Goal: Transaction & Acquisition: Purchase product/service

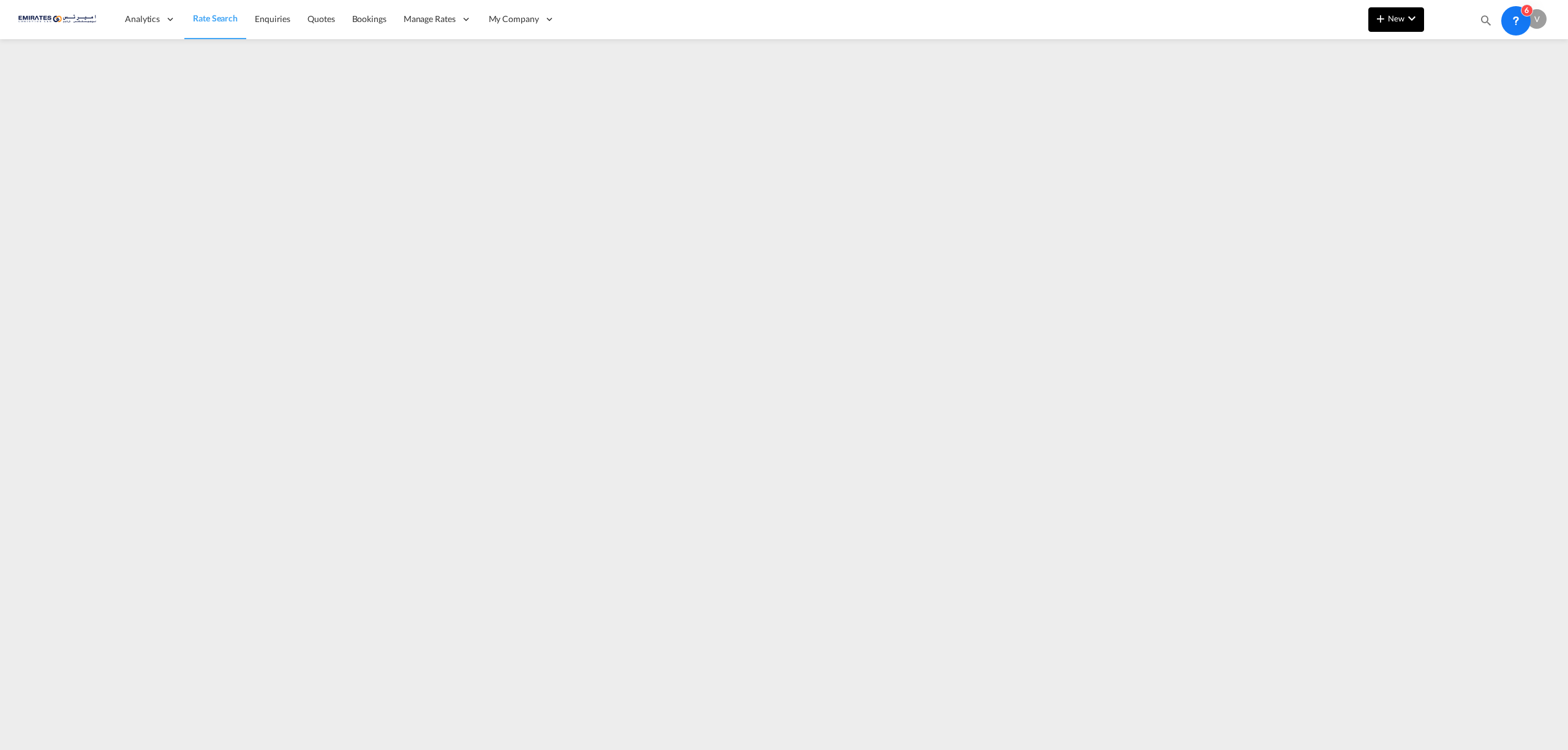
click at [1415, 13] on md-icon "icon-chevron-down" at bounding box center [1412, 18] width 15 height 15
click at [1454, 93] on span "Ratesheet" at bounding box center [1447, 92] width 14 height 24
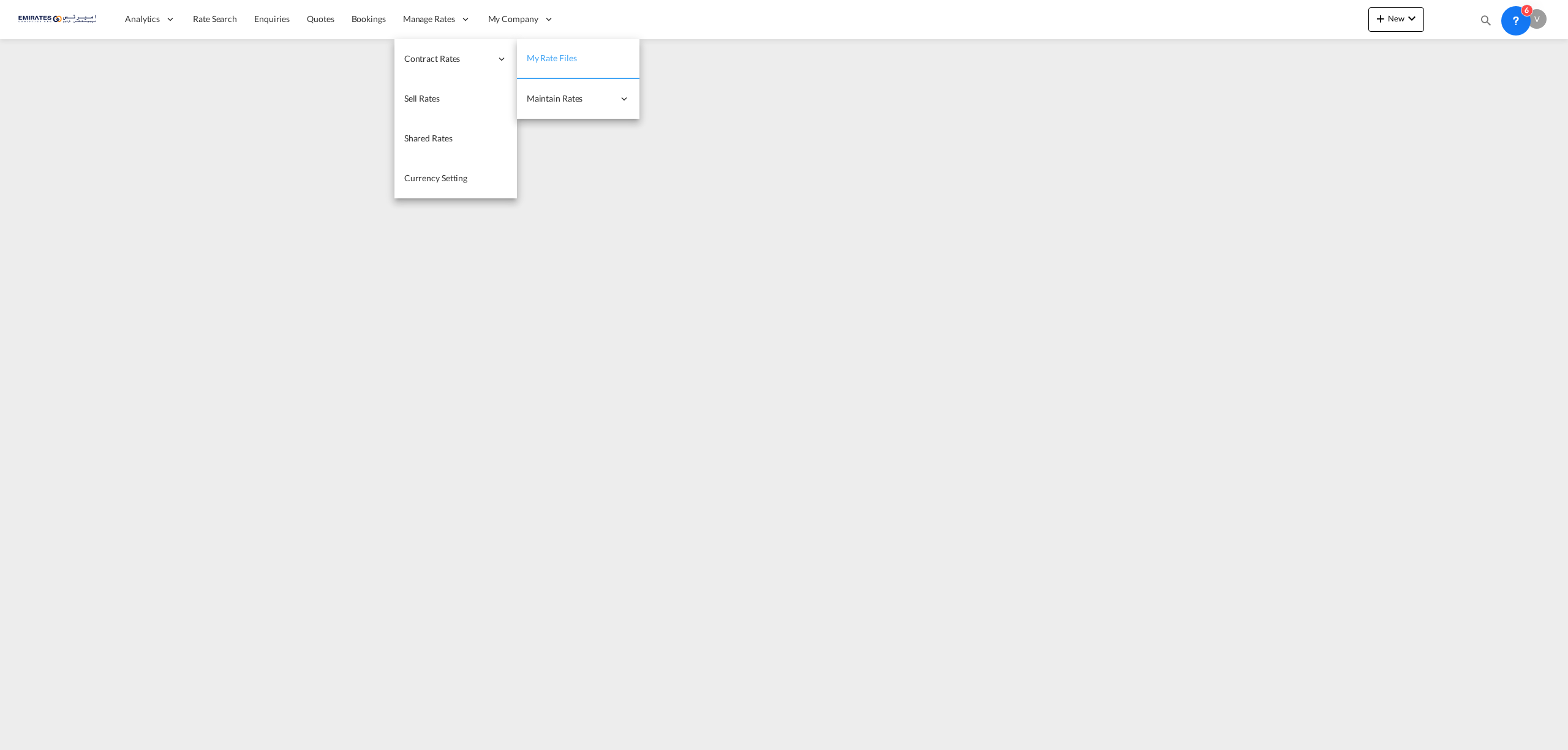
click at [569, 53] on span "My Rate Files" at bounding box center [551, 58] width 50 height 11
click at [691, 93] on span "Single Update" at bounding box center [675, 99] width 52 height 13
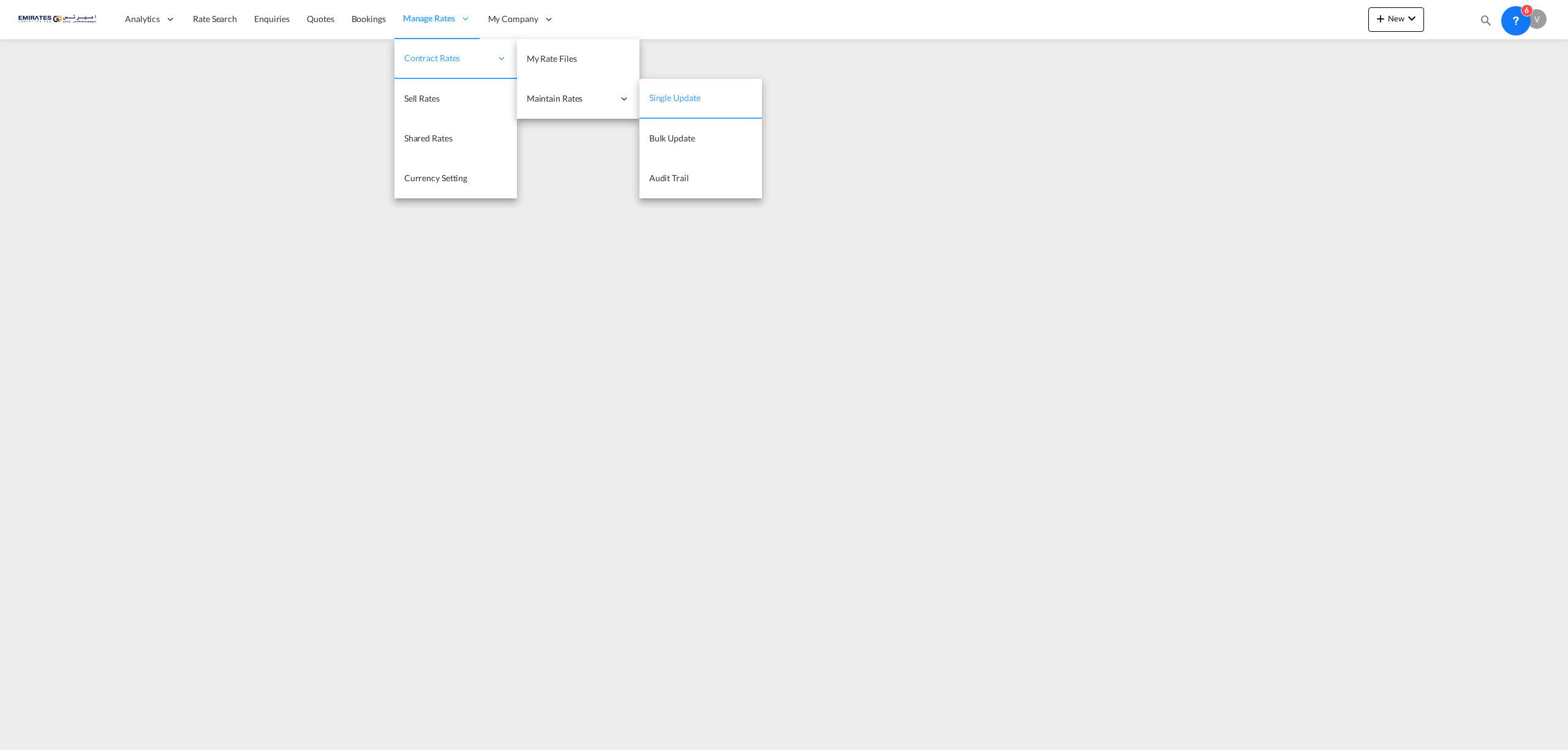
click at [679, 104] on span "Single Update" at bounding box center [675, 98] width 52 height 13
click at [564, 53] on span "My Rate Files" at bounding box center [551, 59] width 50 height 13
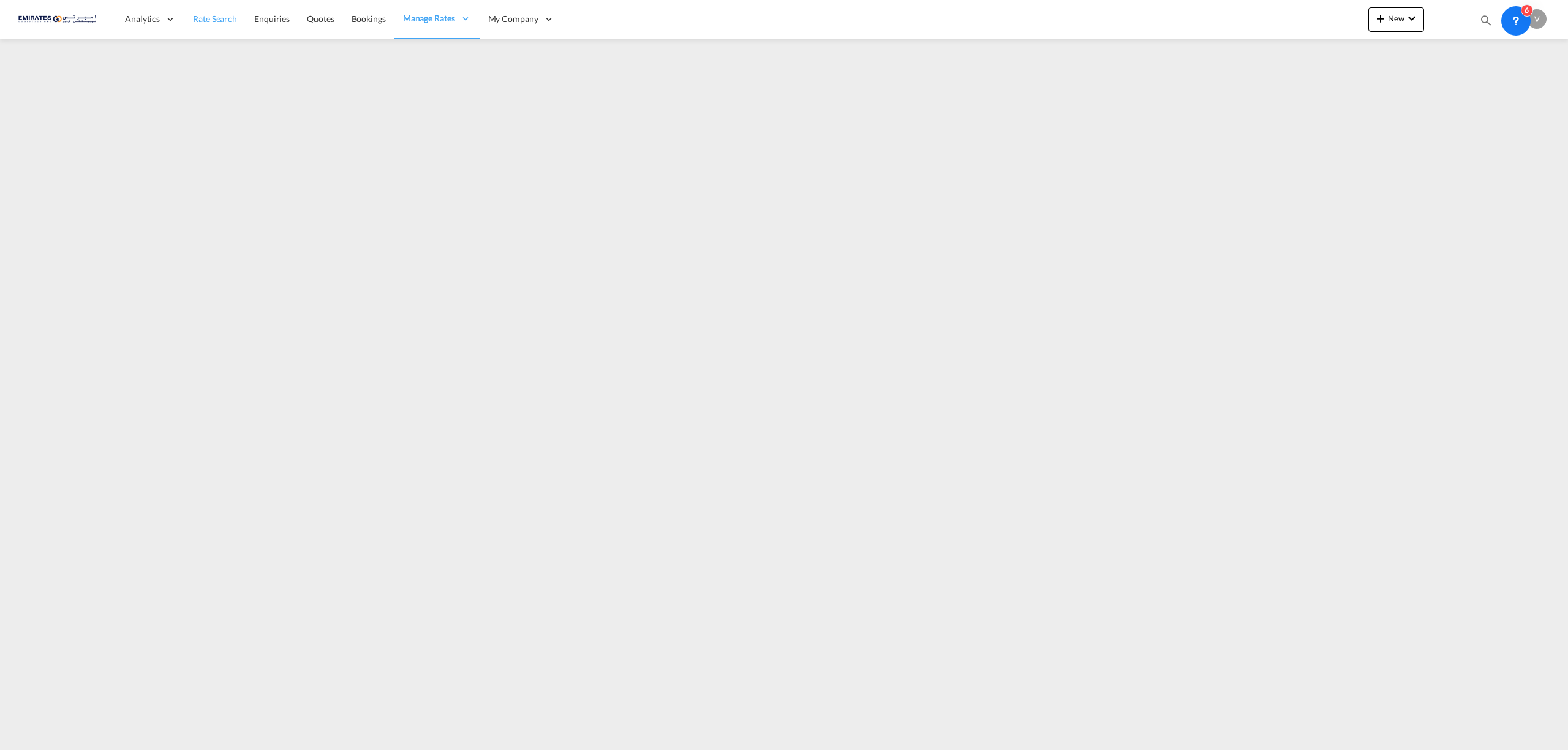
click at [213, 22] on span "Rate Search" at bounding box center [215, 19] width 44 height 11
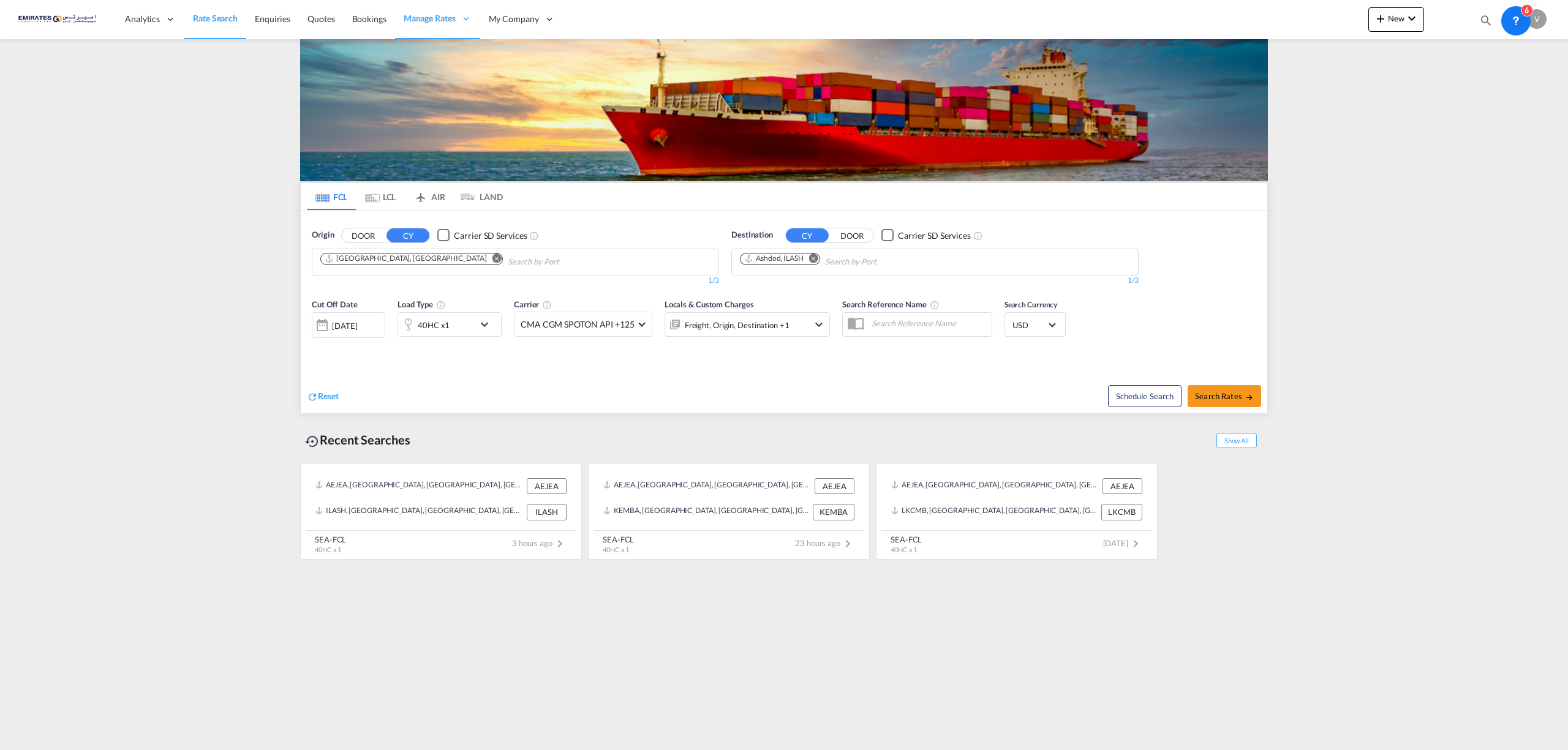
click at [816, 260] on md-icon "Remove" at bounding box center [813, 258] width 9 height 9
type input "pointe de"
click at [786, 294] on div "Pointe de s Galets Reunion REPD2" at bounding box center [835, 291] width 233 height 37
click at [1225, 396] on span "Search Rates" at bounding box center [1224, 396] width 59 height 10
type input "AEJEA to REPD2 / [DATE]"
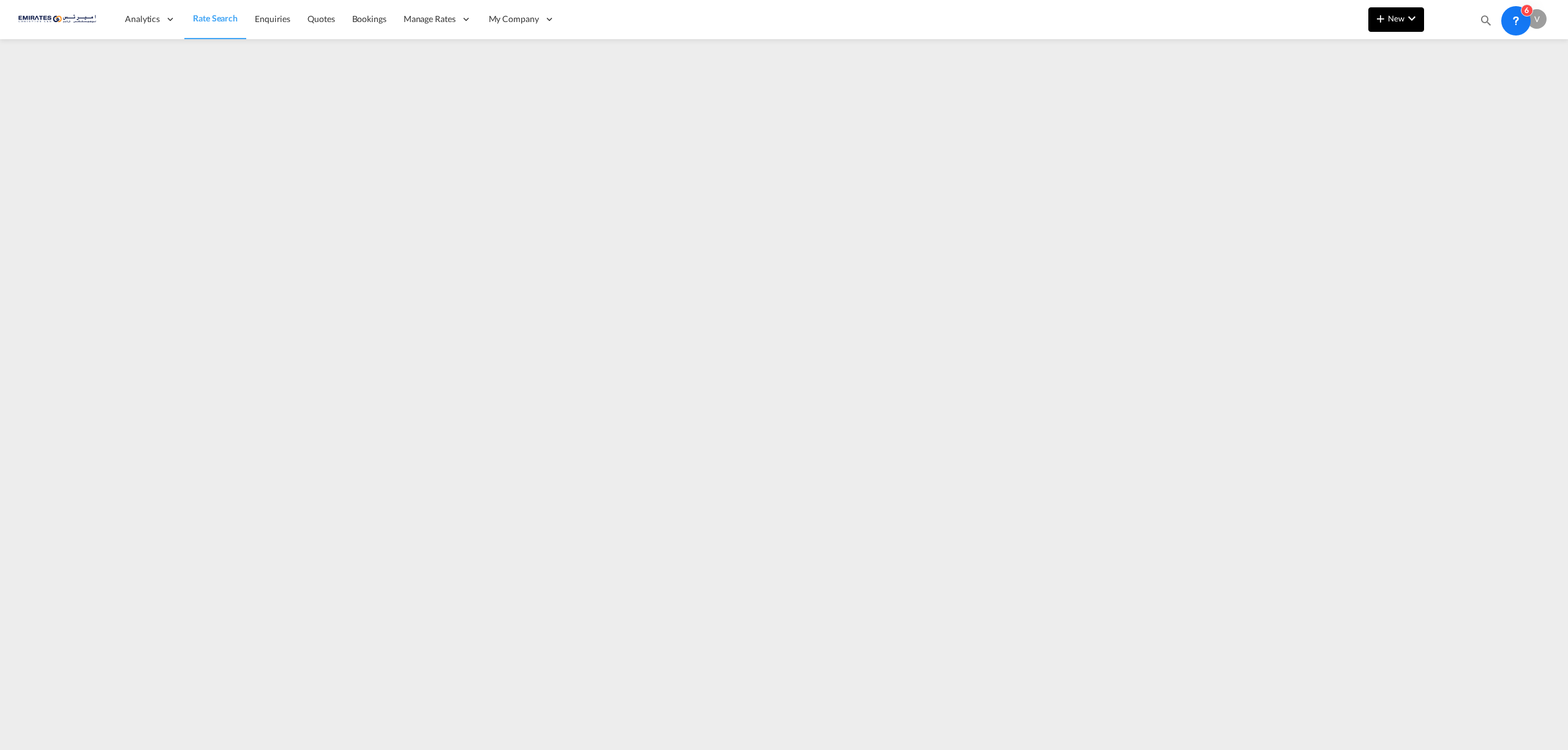
click at [1418, 19] on md-icon "icon-chevron-down" at bounding box center [1412, 18] width 15 height 15
click at [722, 496] on md-backdrop at bounding box center [784, 375] width 1568 height 750
click at [1400, 19] on span "New" at bounding box center [1396, 19] width 46 height 10
click at [1454, 54] on span "Ratecard" at bounding box center [1447, 52] width 14 height 24
click at [1387, 15] on md-icon "icon-plus 400-fg" at bounding box center [1380, 18] width 15 height 15
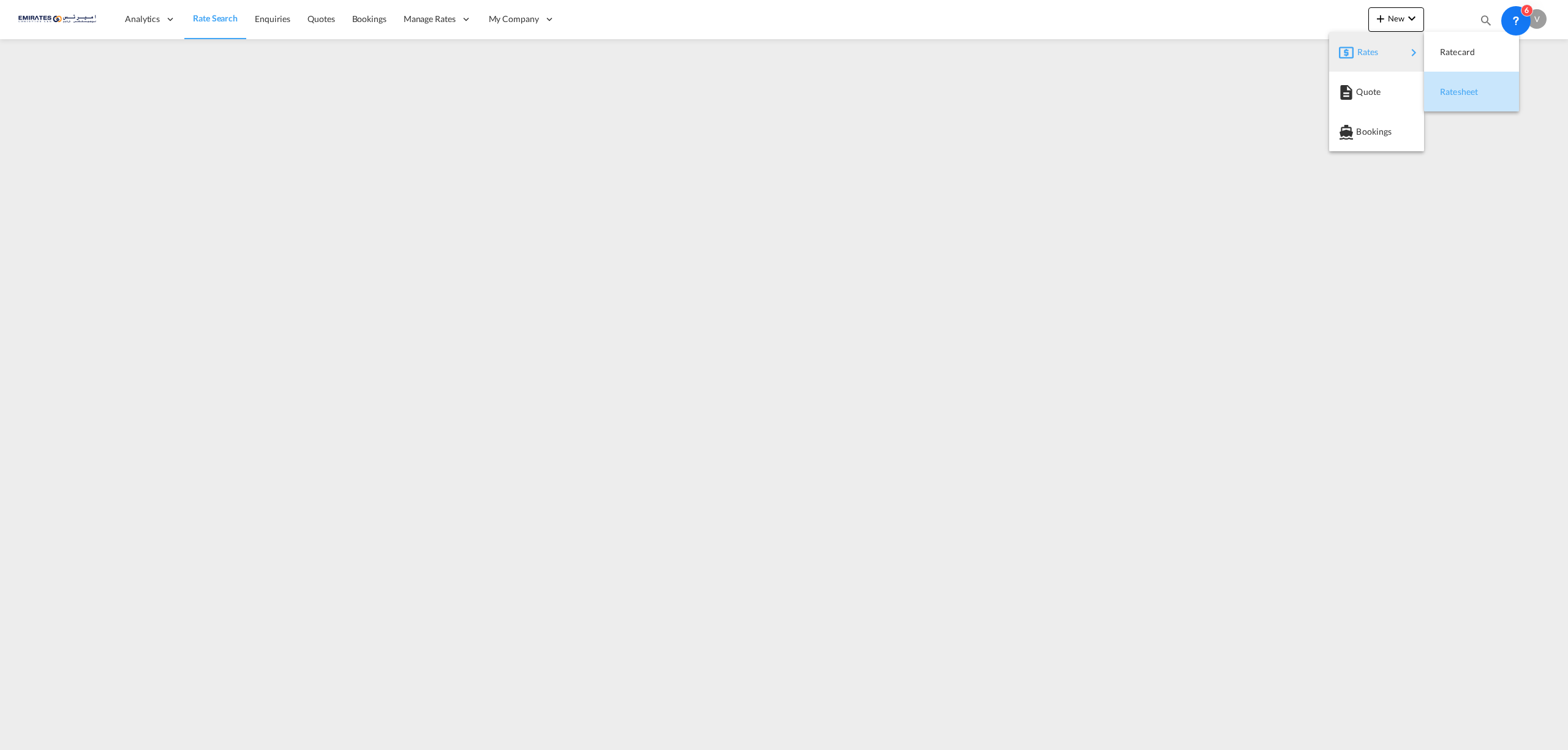
click at [1451, 92] on span "Ratesheet" at bounding box center [1447, 92] width 14 height 24
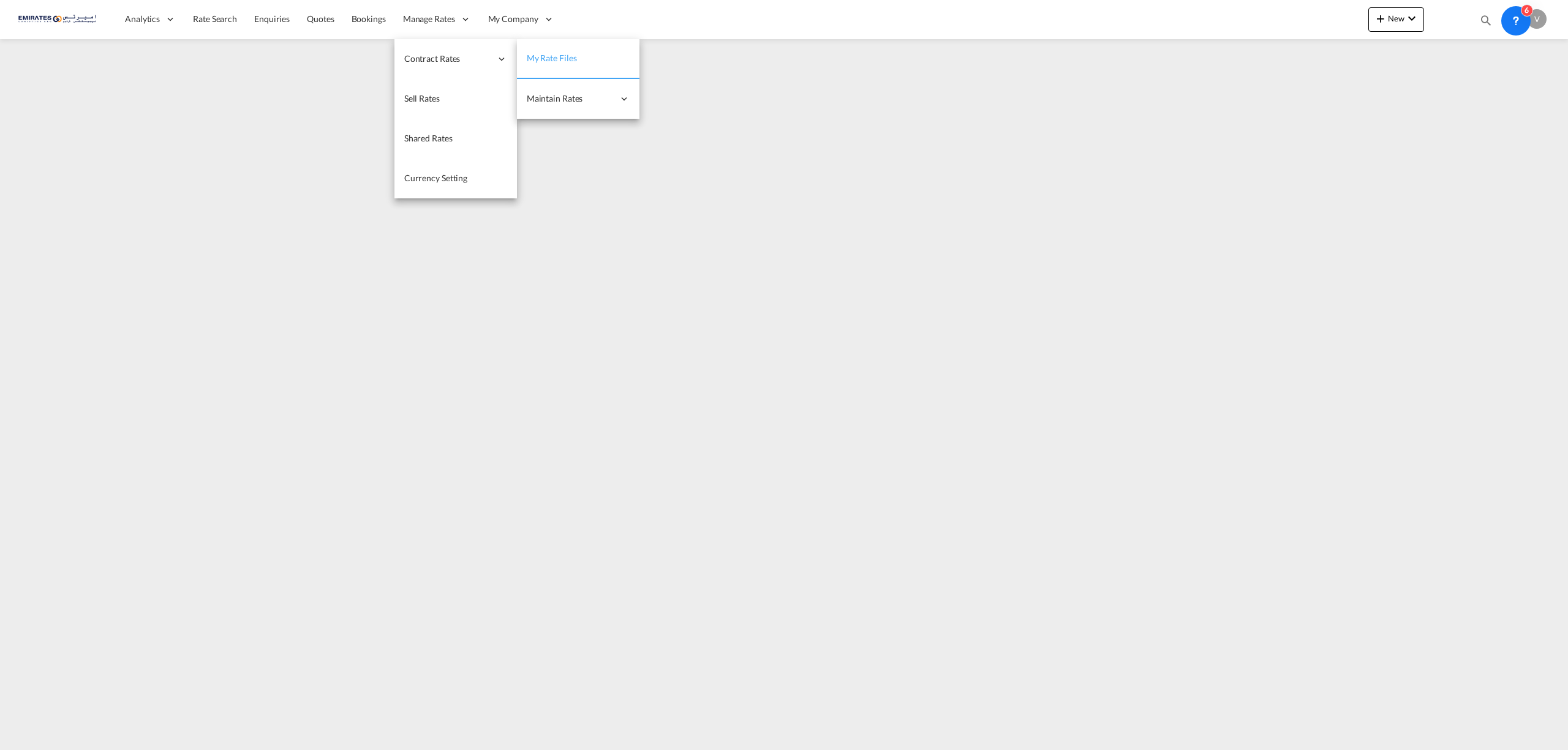
click at [549, 55] on span "My Rate Files" at bounding box center [551, 58] width 50 height 11
click at [433, 62] on span "Contract Rates" at bounding box center [447, 59] width 87 height 13
click at [690, 100] on span "Single Update" at bounding box center [675, 98] width 52 height 11
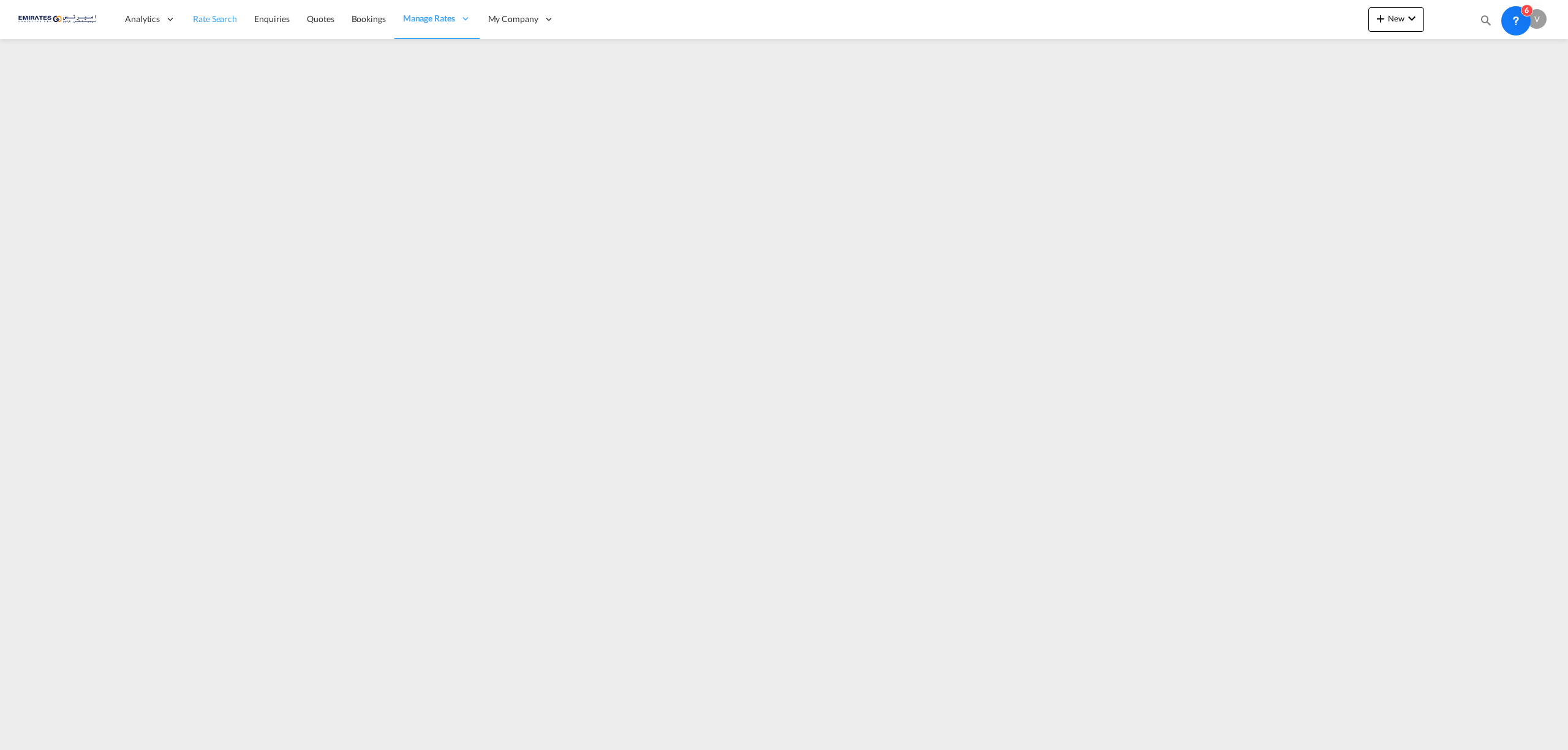
drag, startPoint x: 142, startPoint y: 18, endPoint x: 239, endPoint y: 18, distance: 97.0
click at [144, 18] on span "Analytics" at bounding box center [143, 19] width 35 height 13
click at [223, 21] on span "Rate Search" at bounding box center [215, 19] width 44 height 11
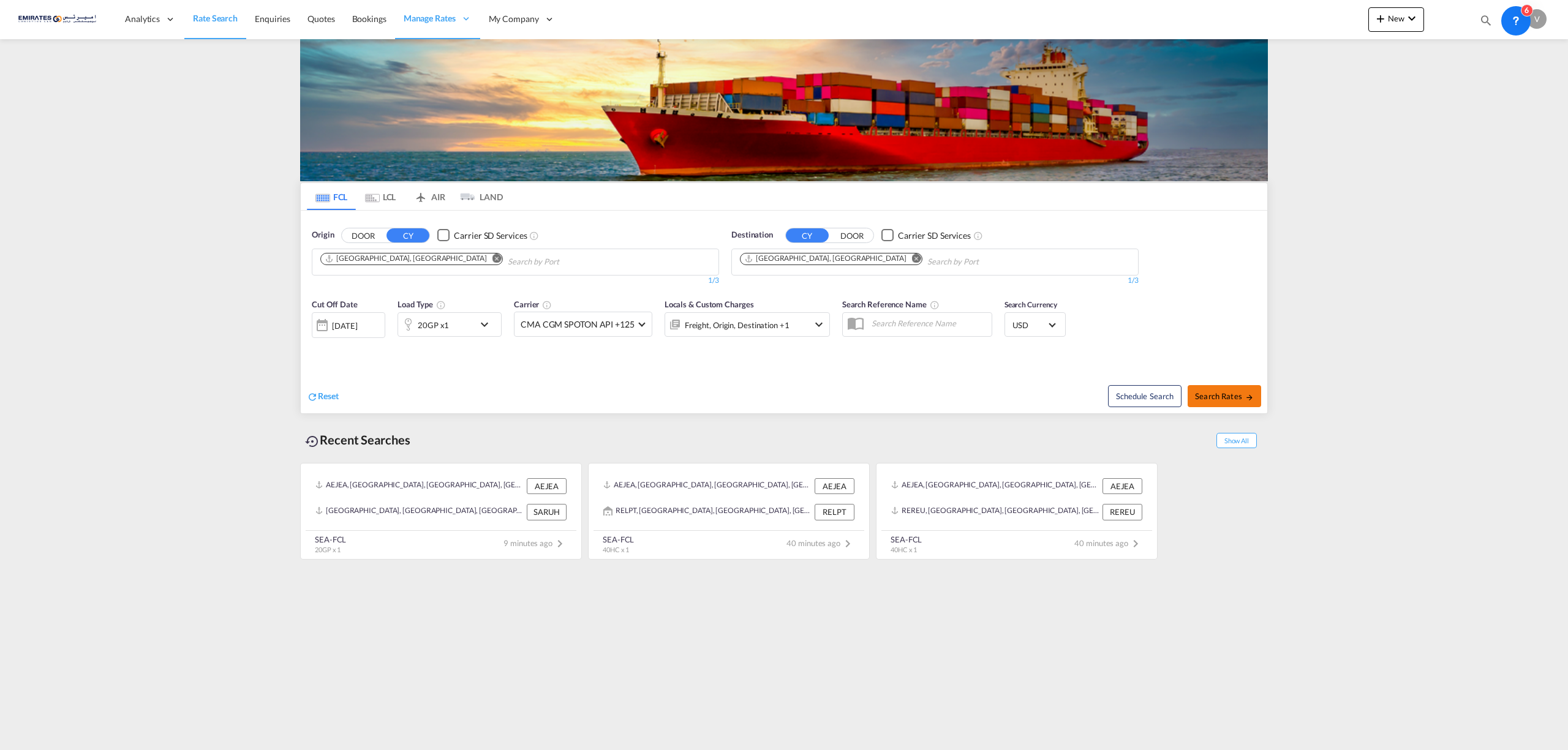
click at [1236, 401] on button "Search Rates" at bounding box center [1224, 396] width 73 height 22
type input "AEJEA to SARUH / [DATE]"
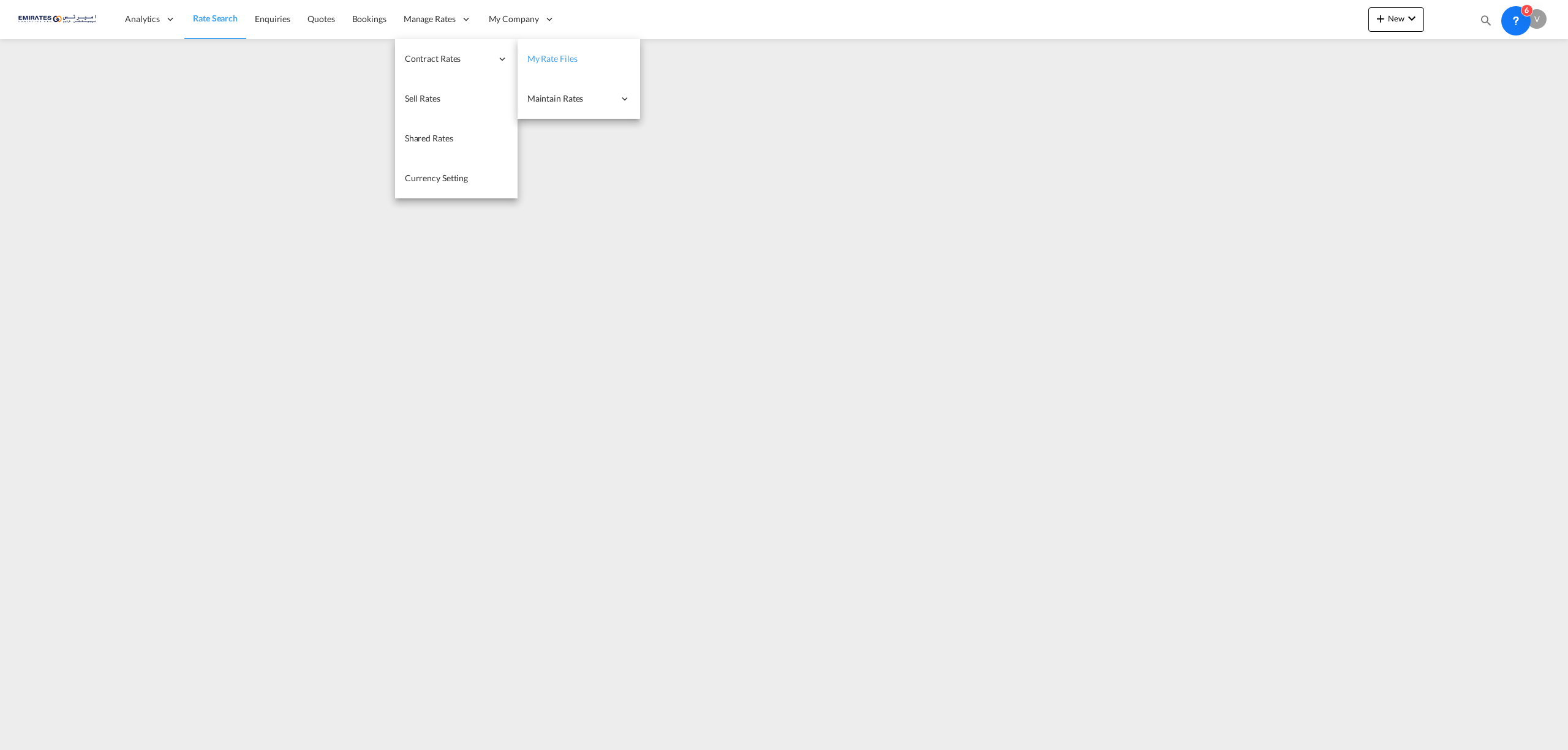
click at [565, 52] on link "My Rate Files" at bounding box center [578, 59] width 122 height 40
click at [532, 57] on span "My Rate Files" at bounding box center [551, 58] width 50 height 11
click at [544, 58] on span "My Rate Files" at bounding box center [551, 58] width 50 height 11
click at [680, 89] on link "Single Update" at bounding box center [700, 99] width 122 height 40
